Goal: Find specific page/section: Find specific page/section

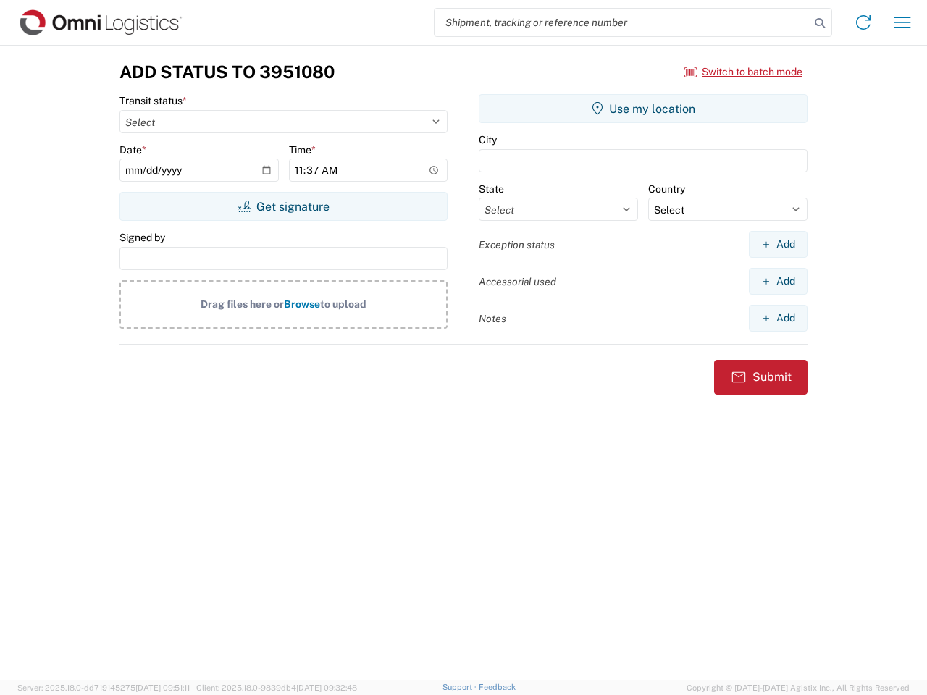
click at [622, 22] on input "search" at bounding box center [622, 23] width 375 height 28
click at [820, 23] on icon at bounding box center [820, 23] width 20 height 20
click at [863, 22] on icon at bounding box center [863, 22] width 23 height 23
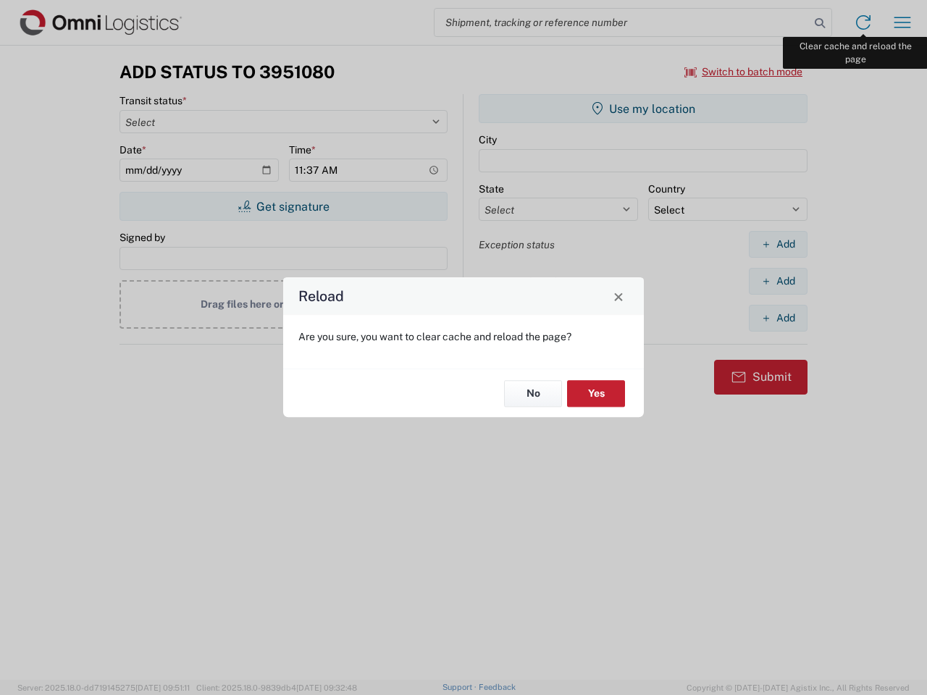
click at [903, 22] on div "Reload Are you sure, you want to clear cache and reload the page? No Yes" at bounding box center [463, 347] width 927 height 695
click at [744, 72] on div "Reload Are you sure, you want to clear cache and reload the page? No Yes" at bounding box center [463, 347] width 927 height 695
click at [283, 206] on div "Reload Are you sure, you want to clear cache and reload the page? No Yes" at bounding box center [463, 347] width 927 height 695
click at [643, 109] on div "Reload Are you sure, you want to clear cache and reload the page? No Yes" at bounding box center [463, 347] width 927 height 695
click at [778, 244] on div "Reload Are you sure, you want to clear cache and reload the page? No Yes" at bounding box center [463, 347] width 927 height 695
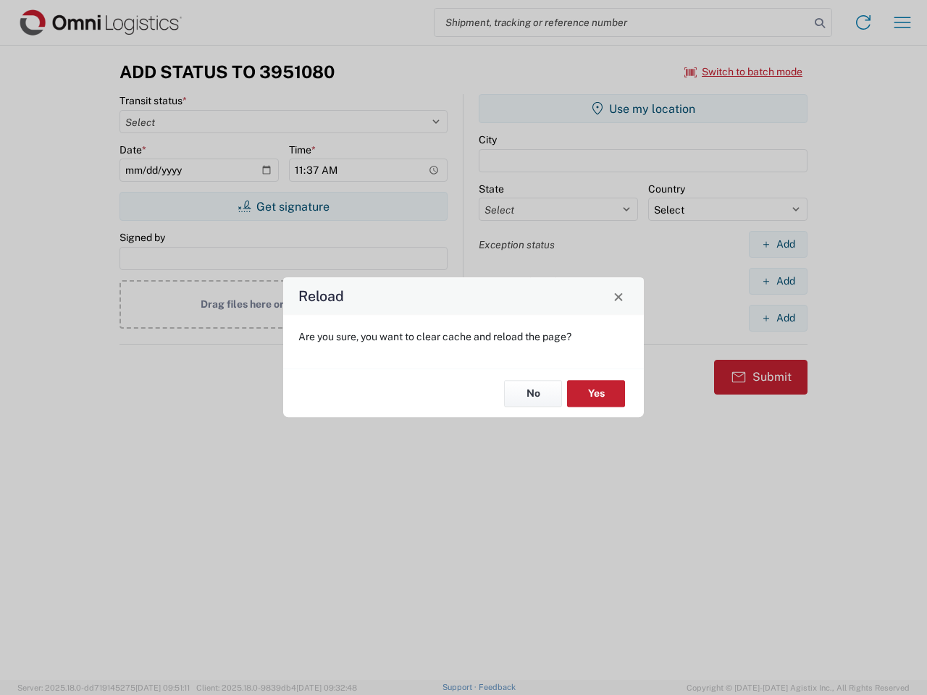
click at [778, 281] on div "Reload Are you sure, you want to clear cache and reload the page? No Yes" at bounding box center [463, 347] width 927 height 695
click at [778, 318] on div "Reload Are you sure, you want to clear cache and reload the page? No Yes" at bounding box center [463, 347] width 927 height 695
